Goal: Complete application form: Complete application form

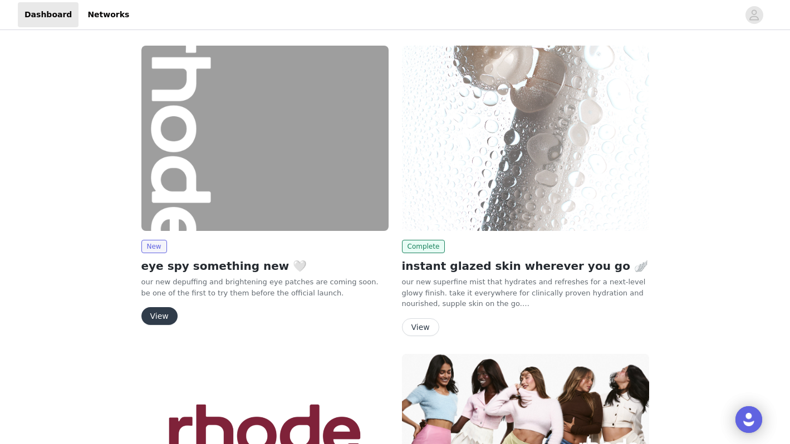
click at [232, 242] on div "New" at bounding box center [264, 246] width 247 height 13
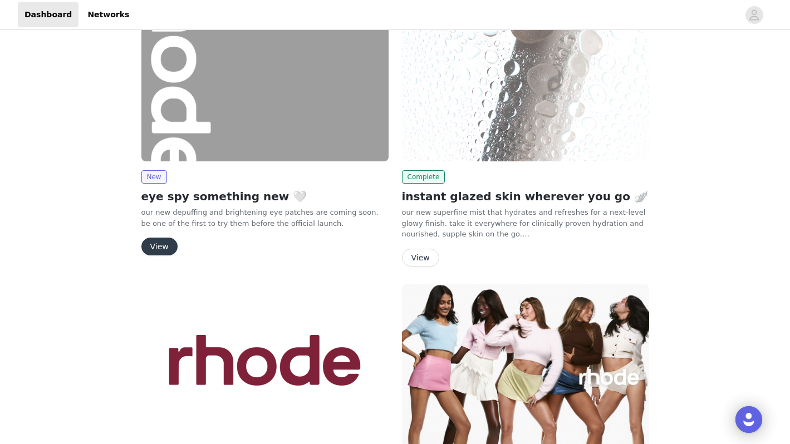
scroll to position [74, 0]
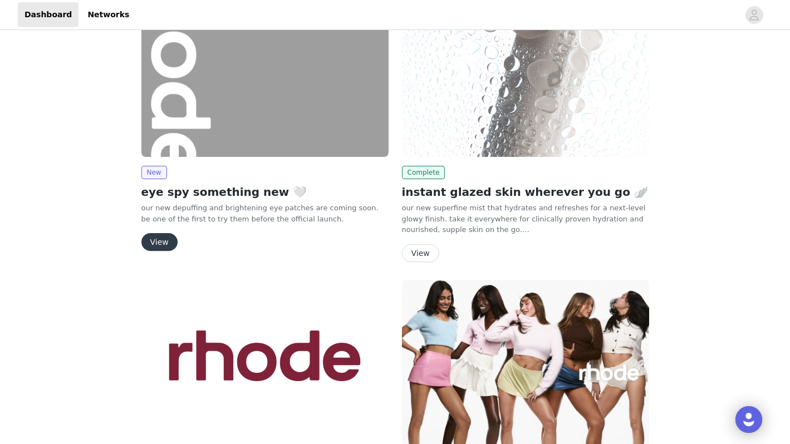
click at [164, 239] on button "View" at bounding box center [159, 242] width 36 height 18
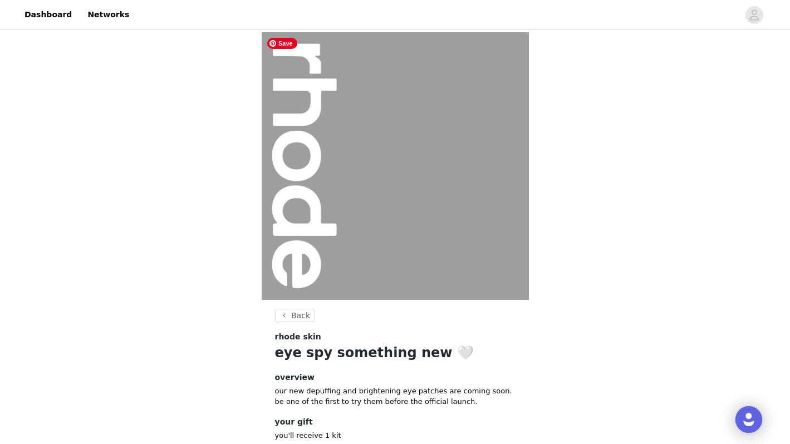
scroll to position [72, 0]
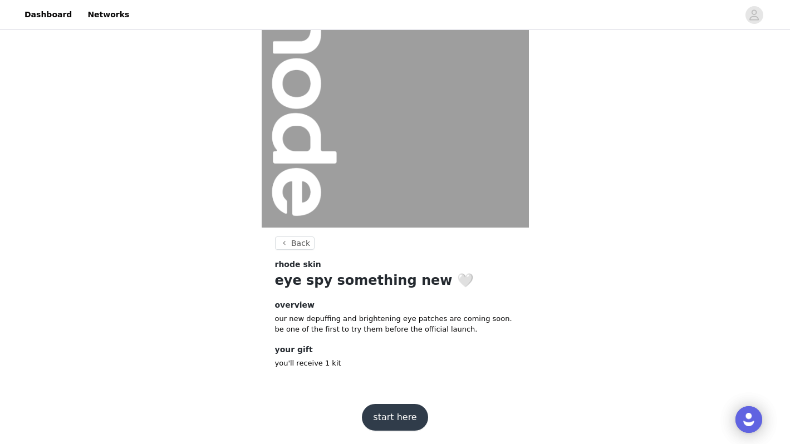
click at [387, 408] on button "start here" at bounding box center [395, 417] width 66 height 27
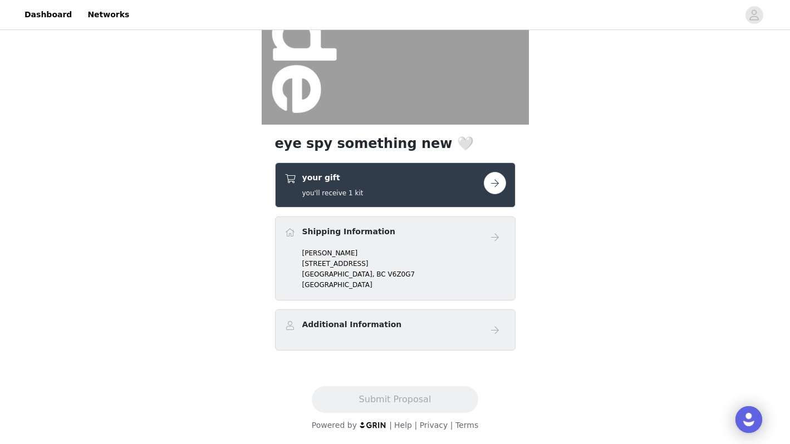
scroll to position [175, 0]
click at [500, 184] on button "button" at bounding box center [495, 183] width 22 height 22
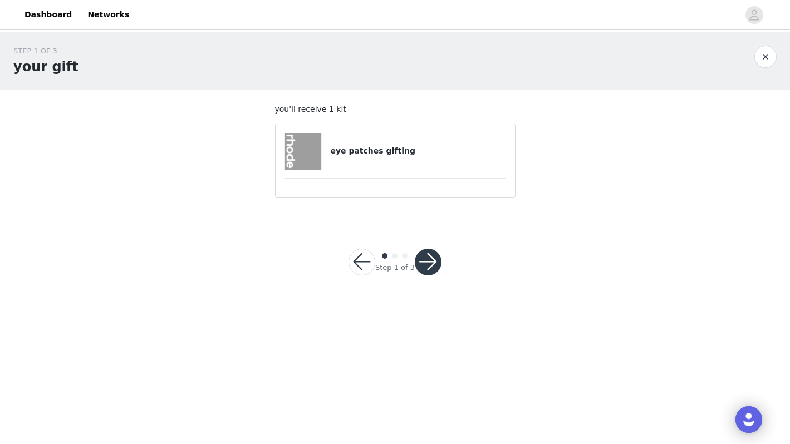
click at [370, 150] on h4 "eye patches gifting" at bounding box center [417, 151] width 175 height 12
click at [425, 261] on button "button" at bounding box center [428, 262] width 27 height 27
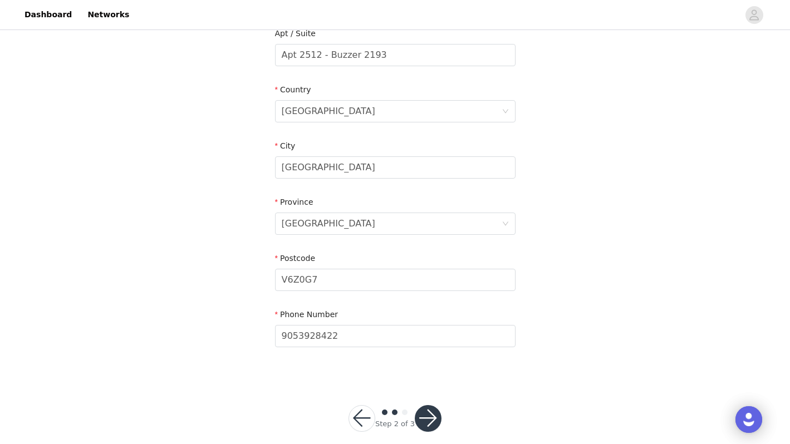
scroll to position [315, 0]
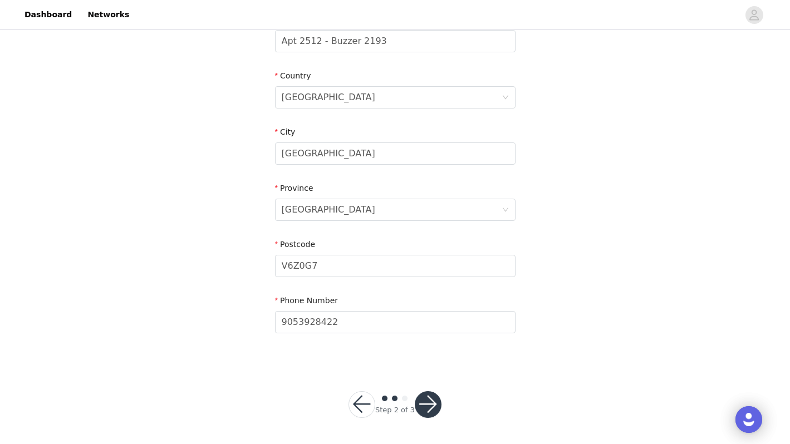
click at [434, 399] on button "button" at bounding box center [428, 404] width 27 height 27
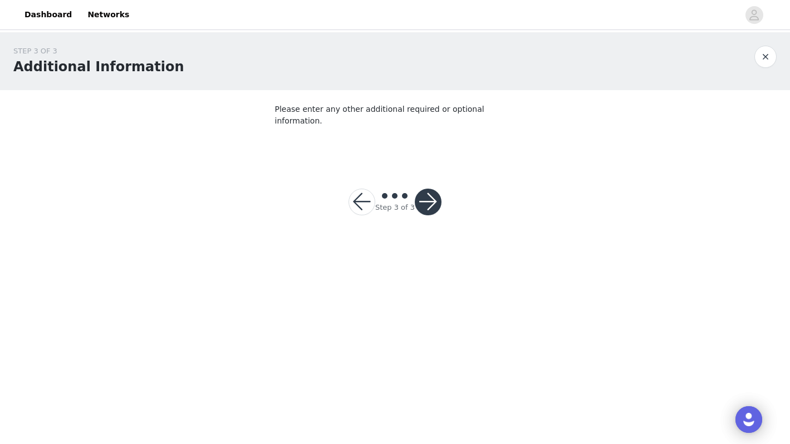
click at [425, 189] on button "button" at bounding box center [428, 202] width 27 height 27
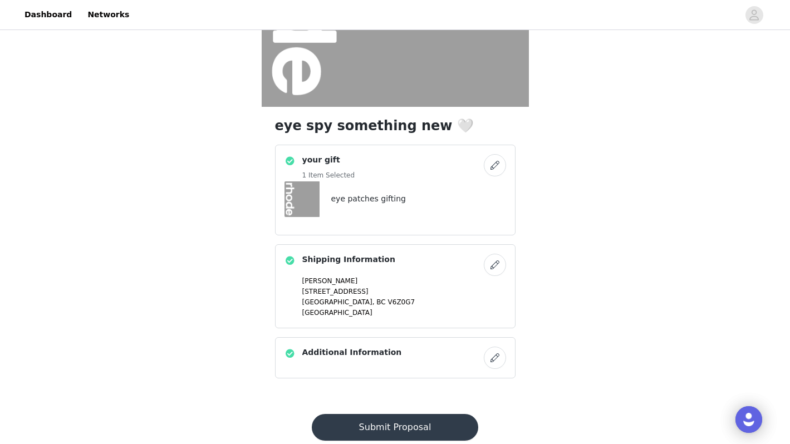
scroll to position [221, 0]
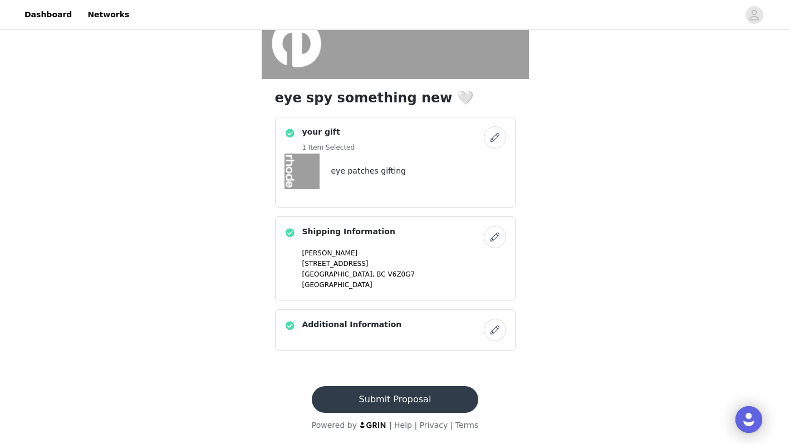
click at [408, 395] on button "Submit Proposal" at bounding box center [395, 399] width 166 height 27
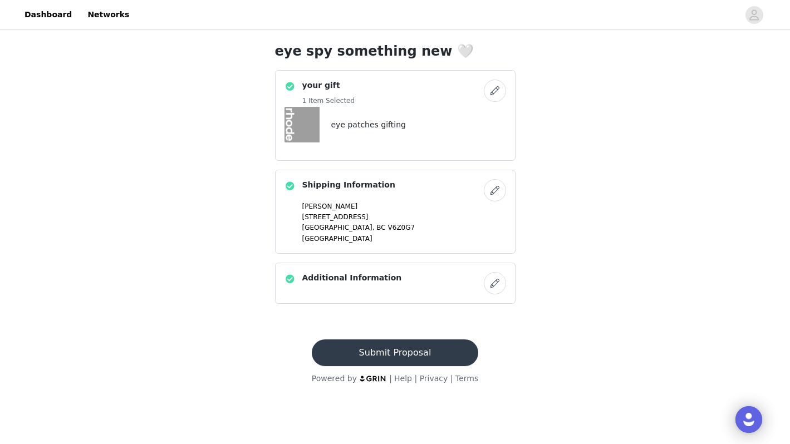
scroll to position [0, 0]
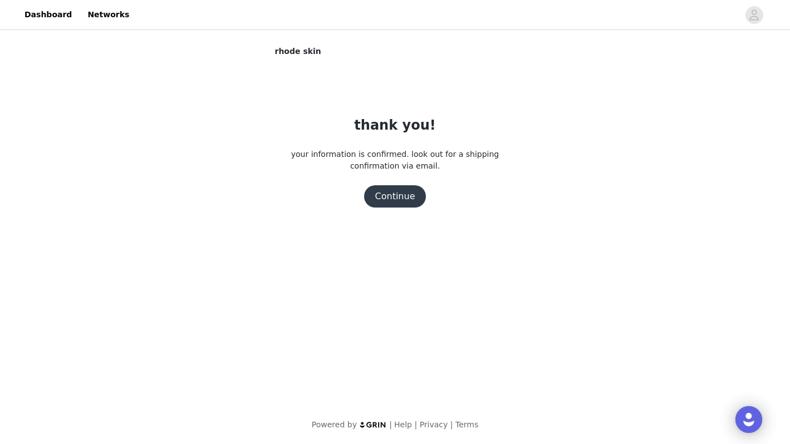
click at [400, 199] on button "Continue" at bounding box center [395, 196] width 62 height 22
